Goal: Task Accomplishment & Management: Use online tool/utility

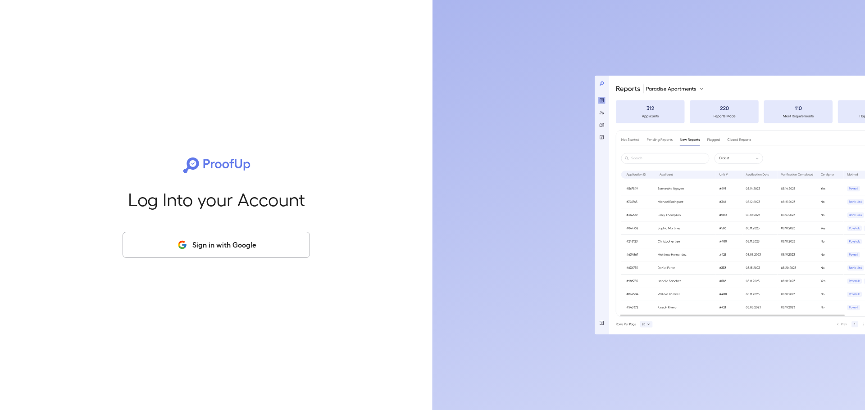
click at [221, 254] on button "Sign in with Google" at bounding box center [215, 245] width 187 height 26
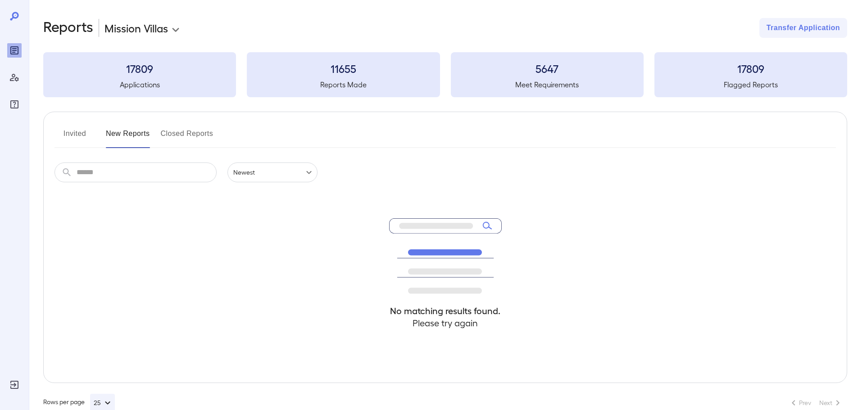
click at [63, 133] on button "Invited" at bounding box center [74, 138] width 41 height 22
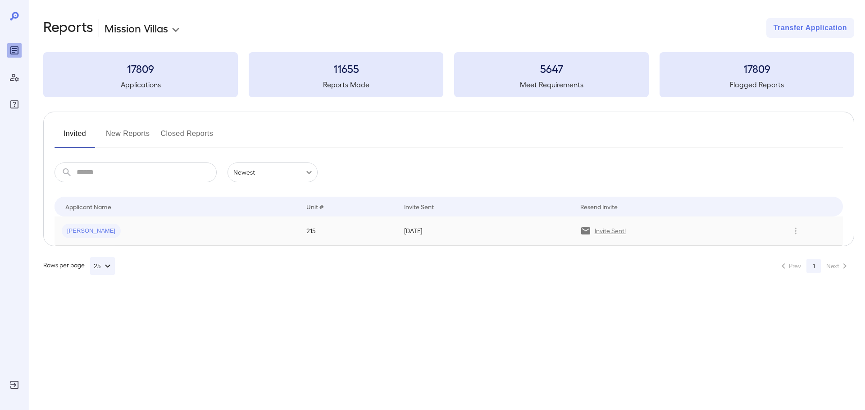
click at [193, 231] on div "[PERSON_NAME]" at bounding box center [177, 231] width 230 height 14
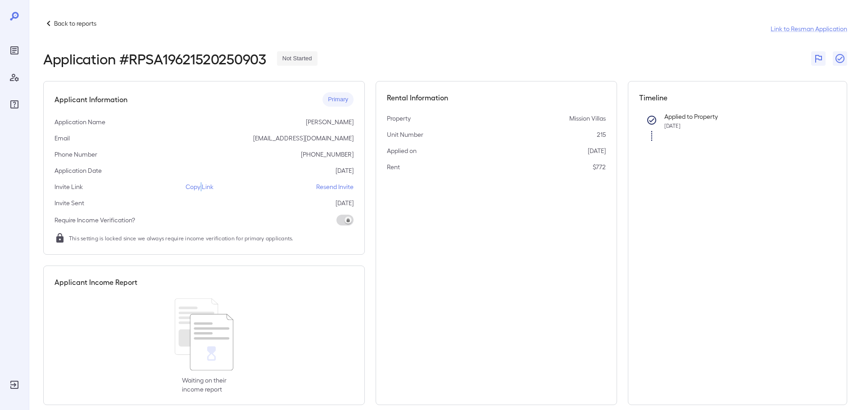
click at [201, 188] on p "Copy Link" at bounding box center [200, 186] width 28 height 9
